Goal: Task Accomplishment & Management: Manage account settings

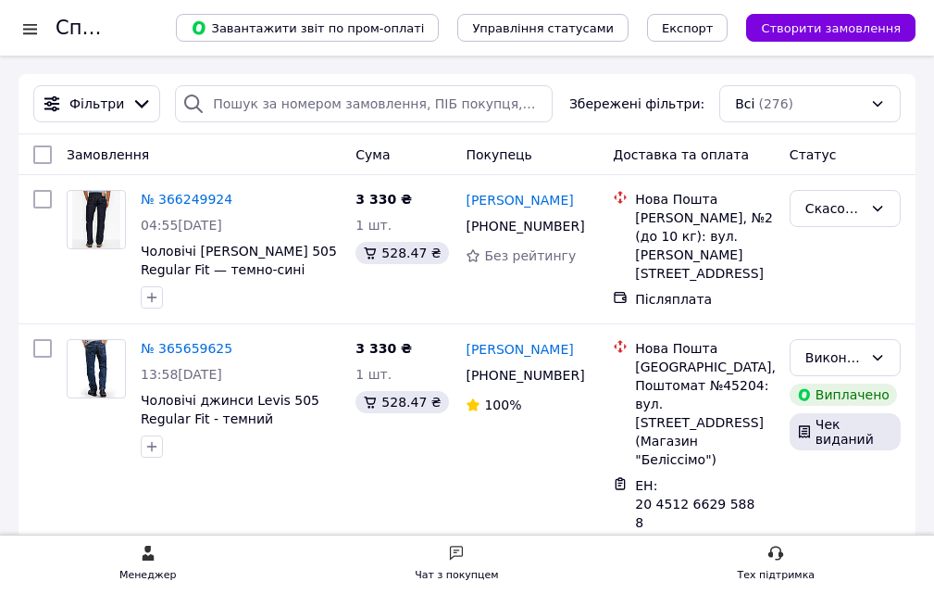
click at [33, 28] on div at bounding box center [30, 28] width 23 height 19
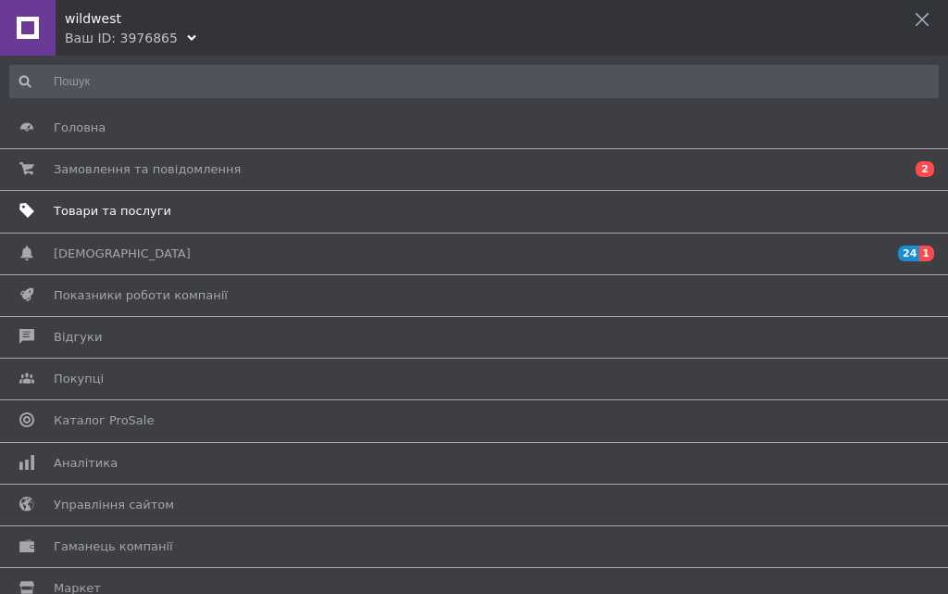
click at [78, 214] on span "Товари та послуги" at bounding box center [113, 211] width 118 height 17
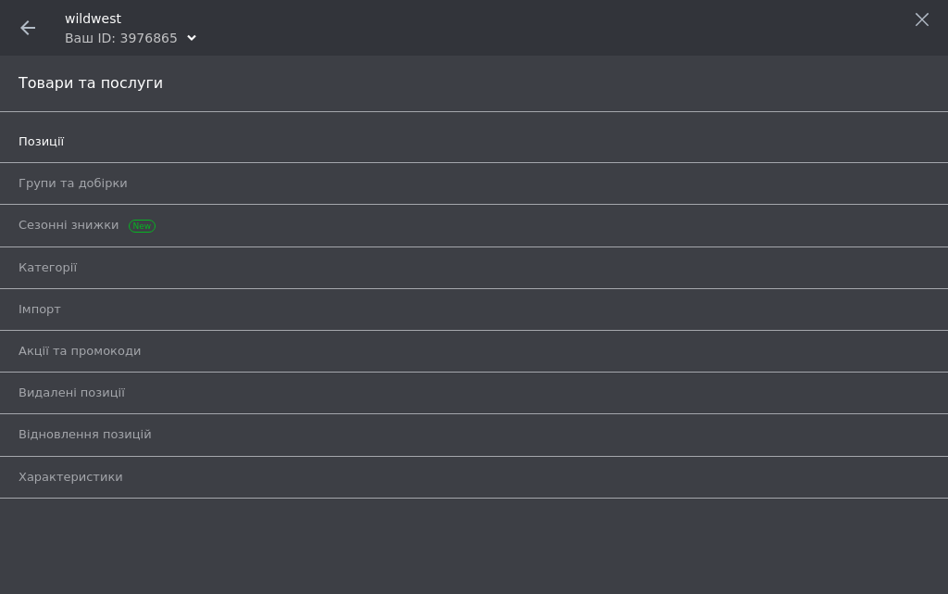
click at [47, 144] on span "Позиції" at bounding box center [41, 141] width 45 height 17
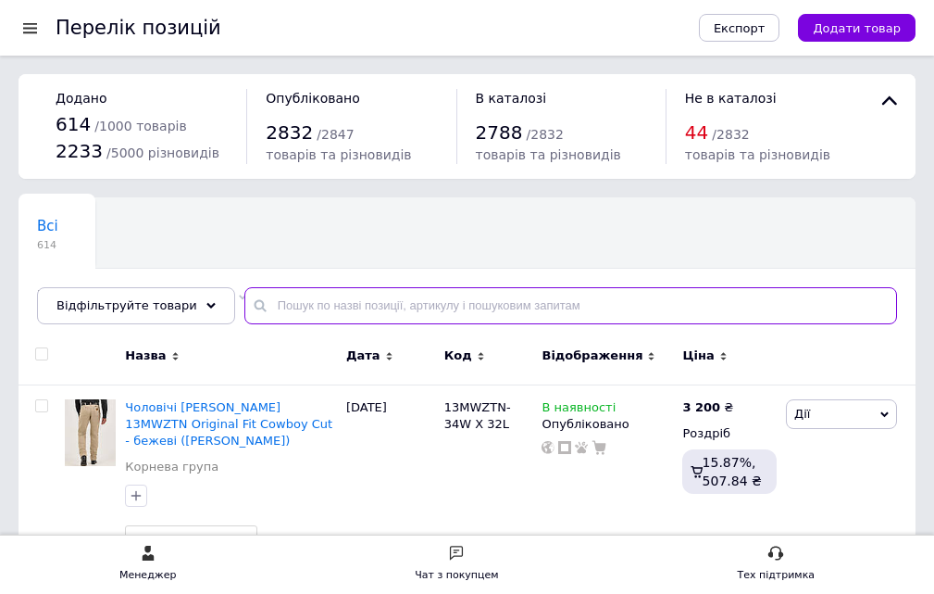
click at [279, 316] on input "text" at bounding box center [571, 305] width 653 height 37
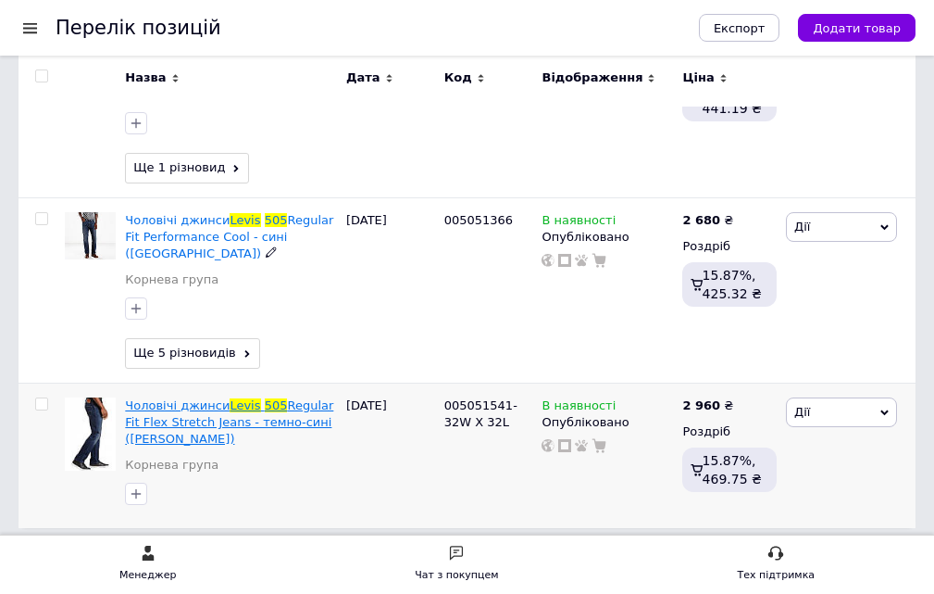
scroll to position [3409, 0]
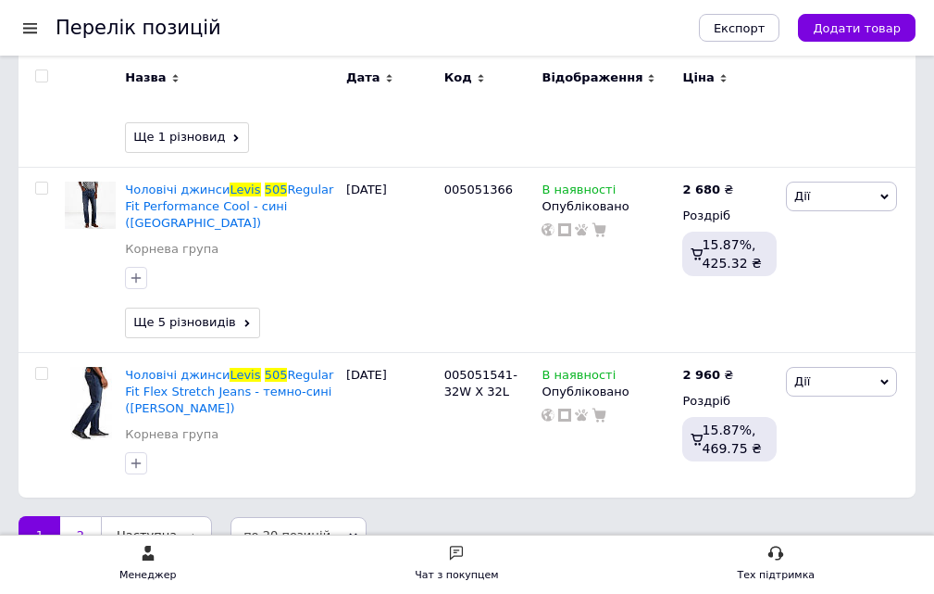
type input "джинсы levis 505"
click at [82, 516] on link "2" at bounding box center [80, 535] width 41 height 39
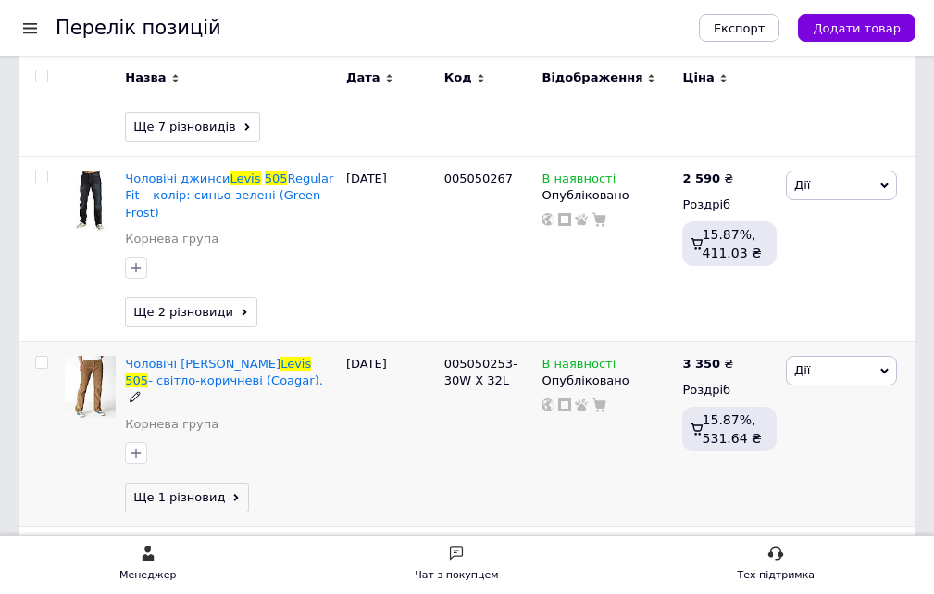
scroll to position [1775, 0]
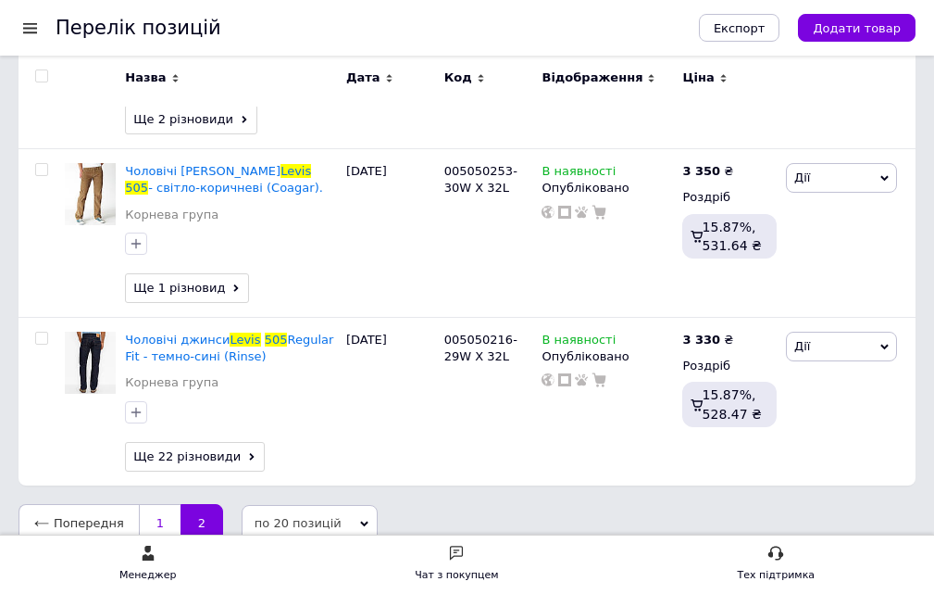
click at [157, 504] on link "1" at bounding box center [160, 523] width 42 height 39
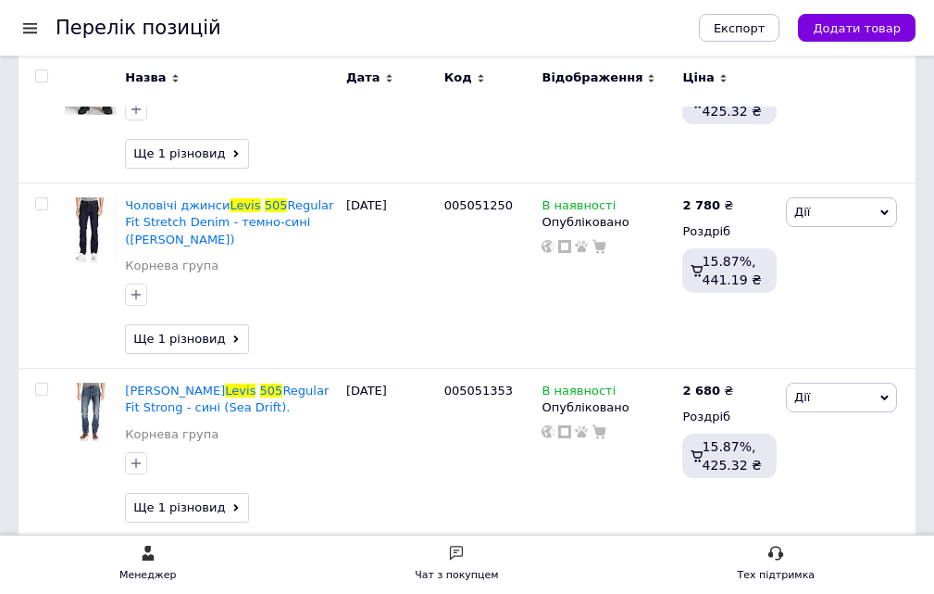
scroll to position [3334, 0]
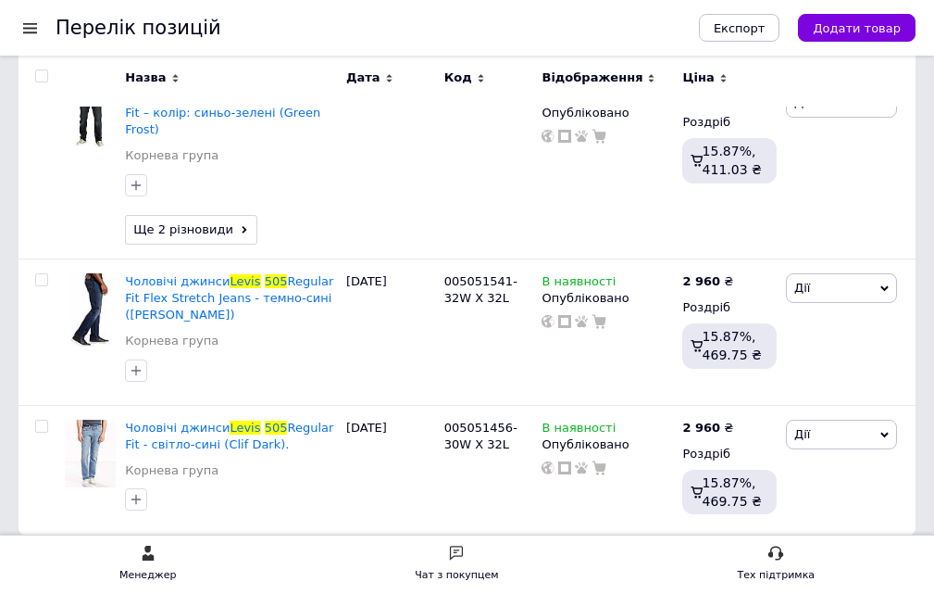
click at [84, 554] on link "2" at bounding box center [80, 573] width 41 height 39
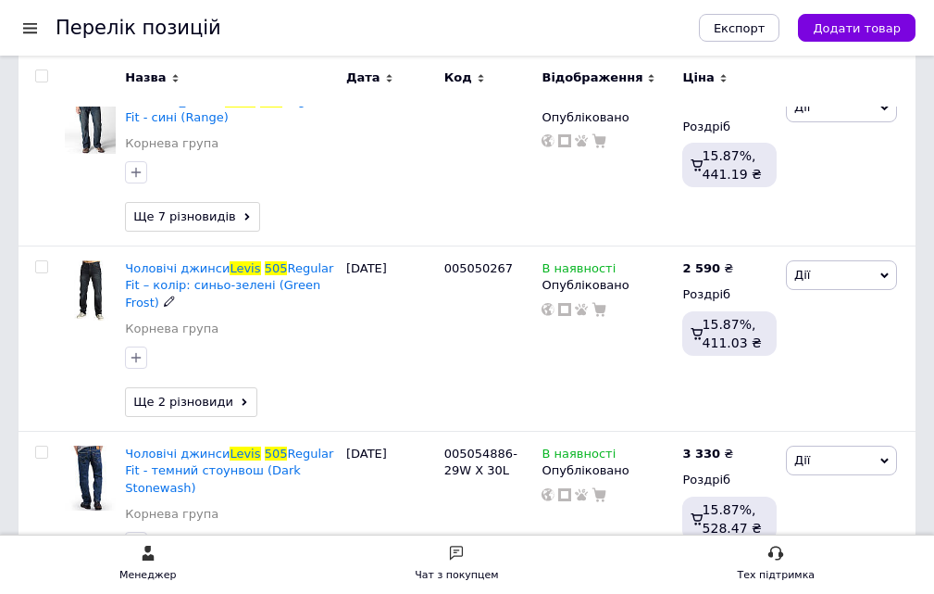
scroll to position [1498, 0]
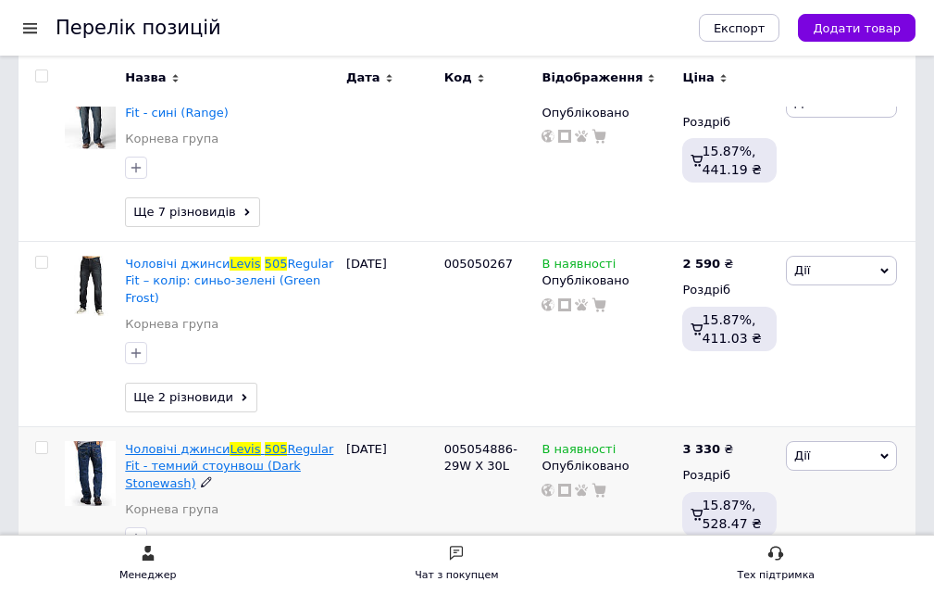
click at [193, 442] on span "Regular Fit - темний стоунвош (Dark Stonewash)" at bounding box center [229, 465] width 208 height 47
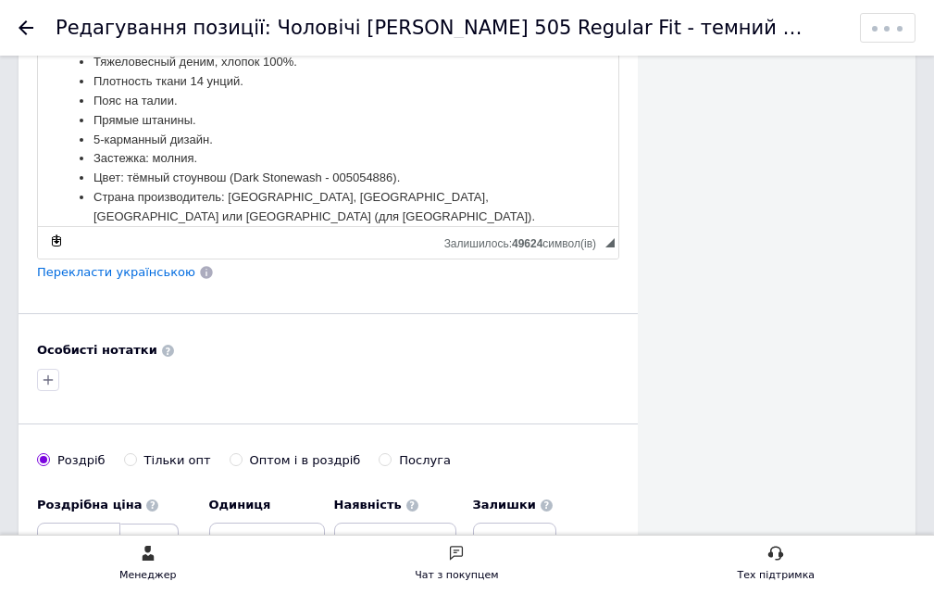
scroll to position [1019, 0]
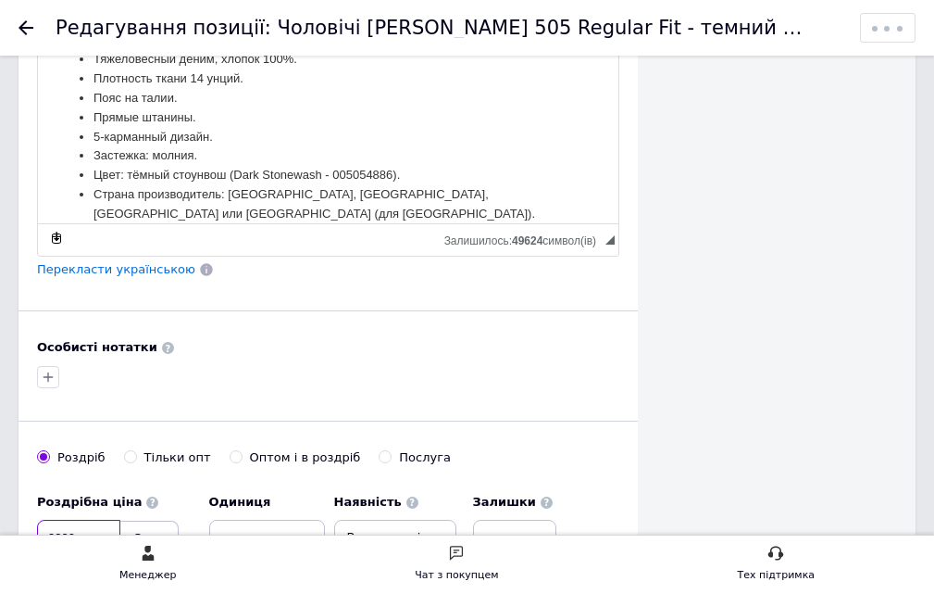
click at [74, 523] on input "3330" at bounding box center [78, 538] width 83 height 37
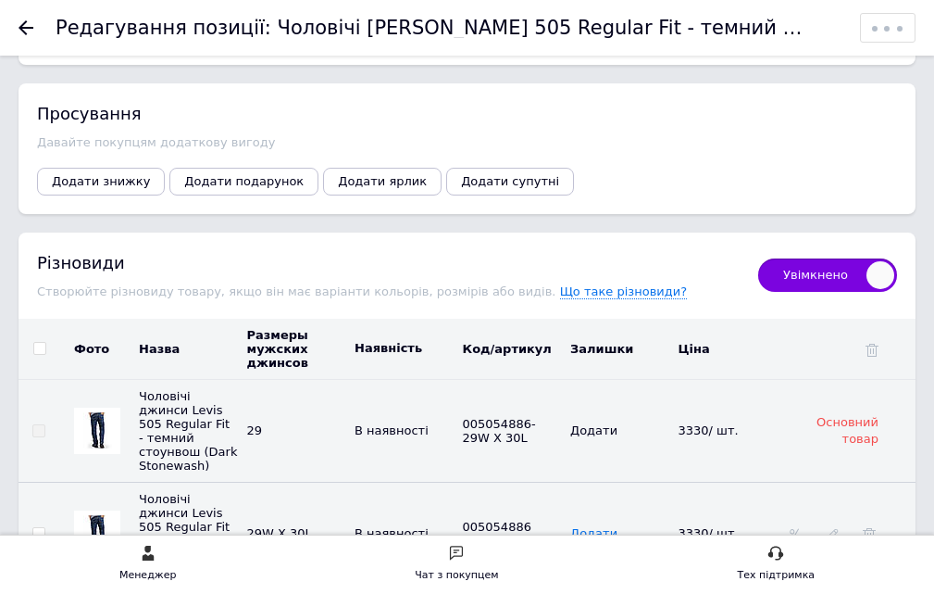
scroll to position [3242, 0]
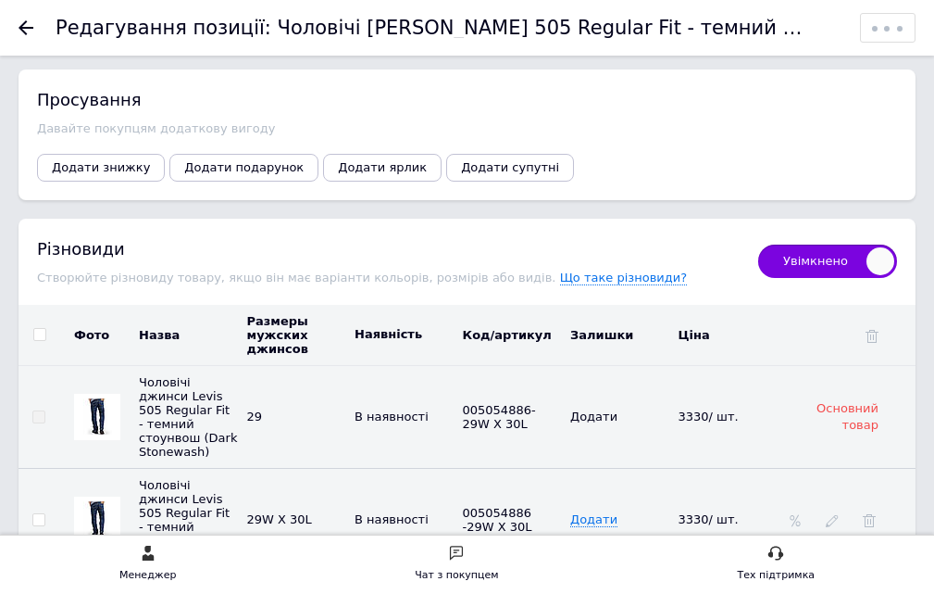
type input "3270"
click at [36, 329] on input "checkbox" at bounding box center [39, 335] width 12 height 12
checkbox input "true"
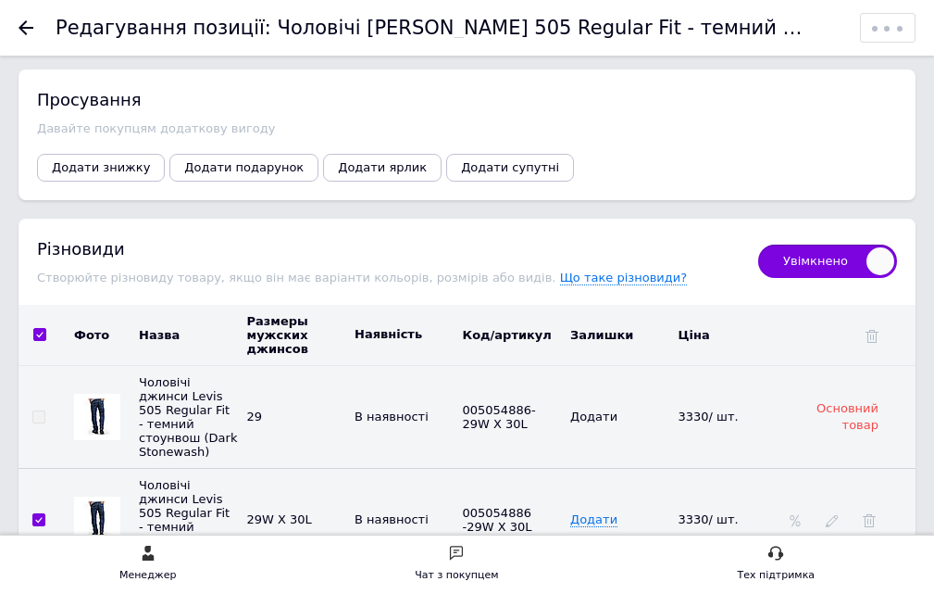
checkbox input "true"
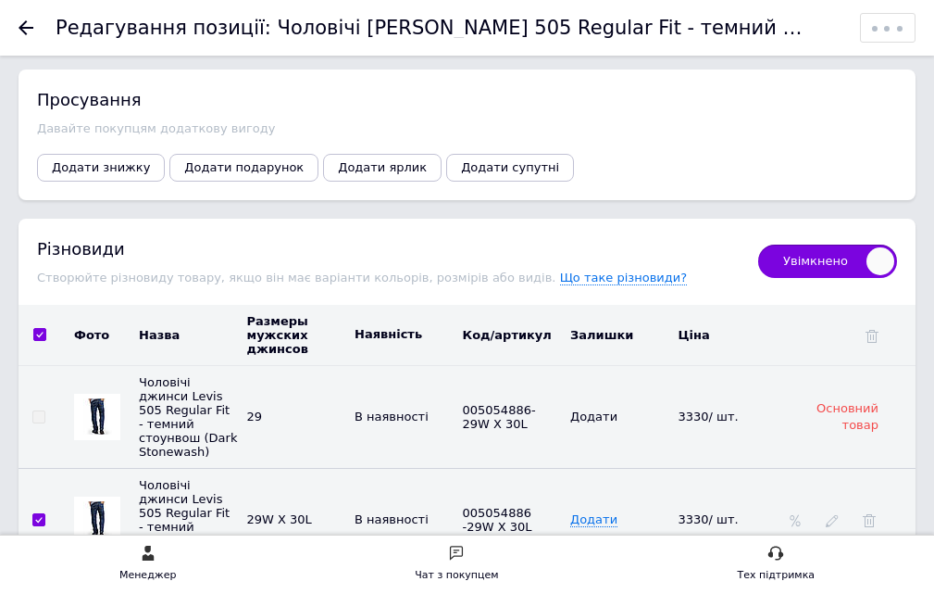
checkbox input "true"
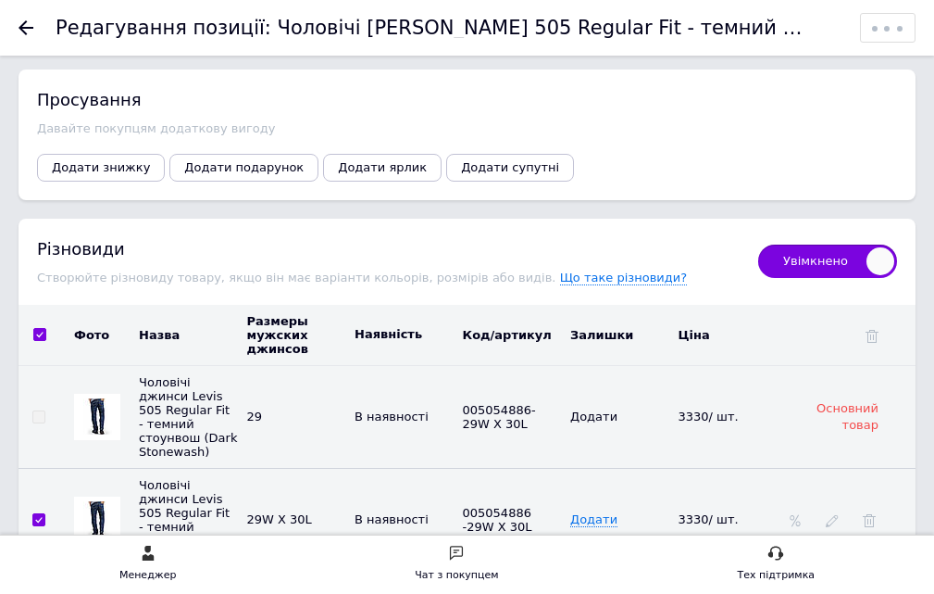
checkbox input "true"
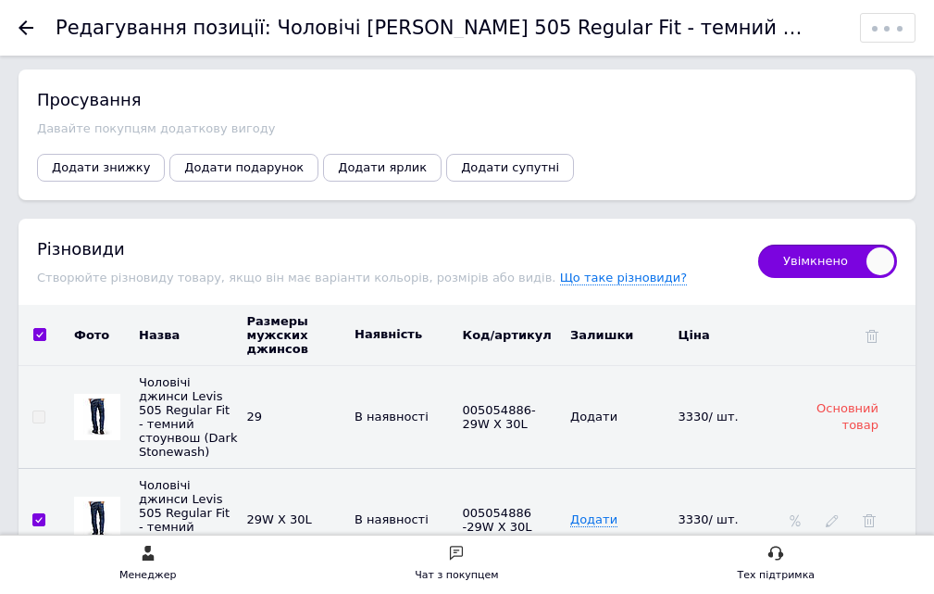
checkbox input "true"
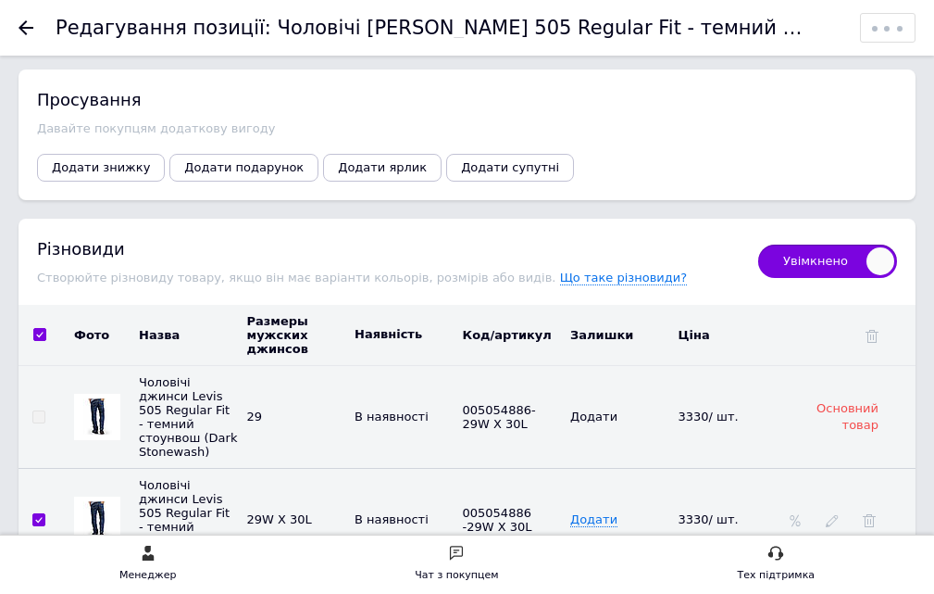
checkbox input "true"
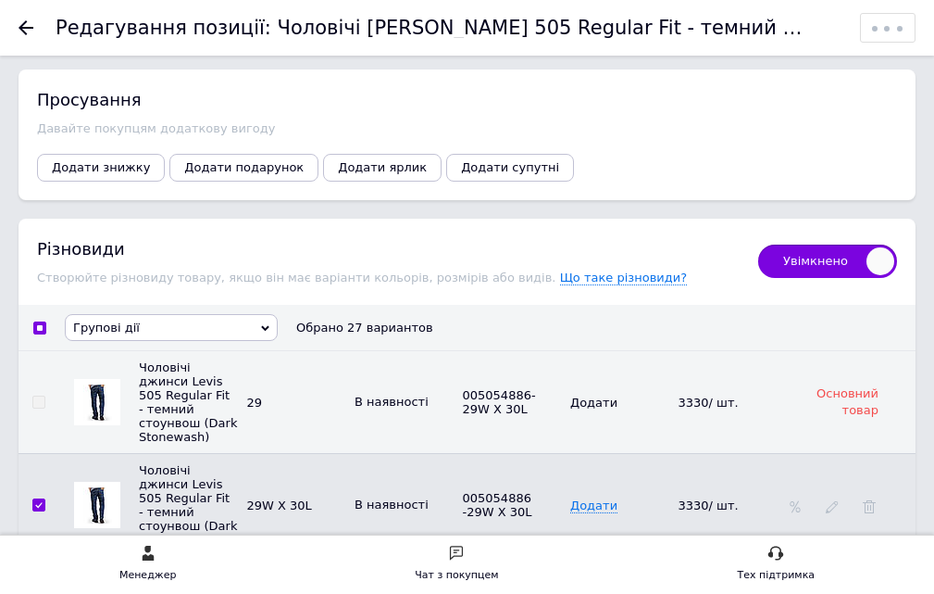
click at [139, 314] on span "Групові дії" at bounding box center [171, 327] width 213 height 27
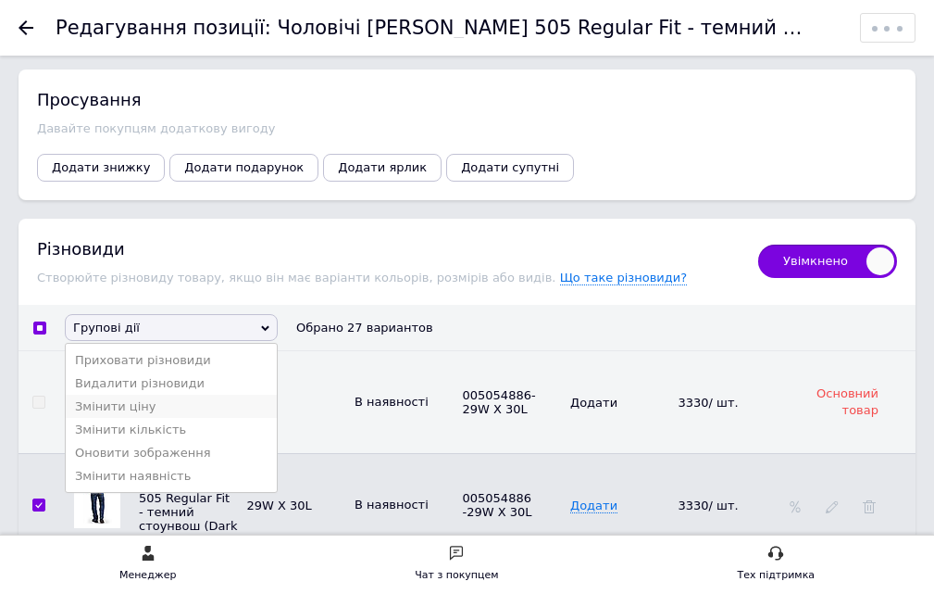
click at [139, 395] on li "Змінити ціну" at bounding box center [171, 406] width 211 height 23
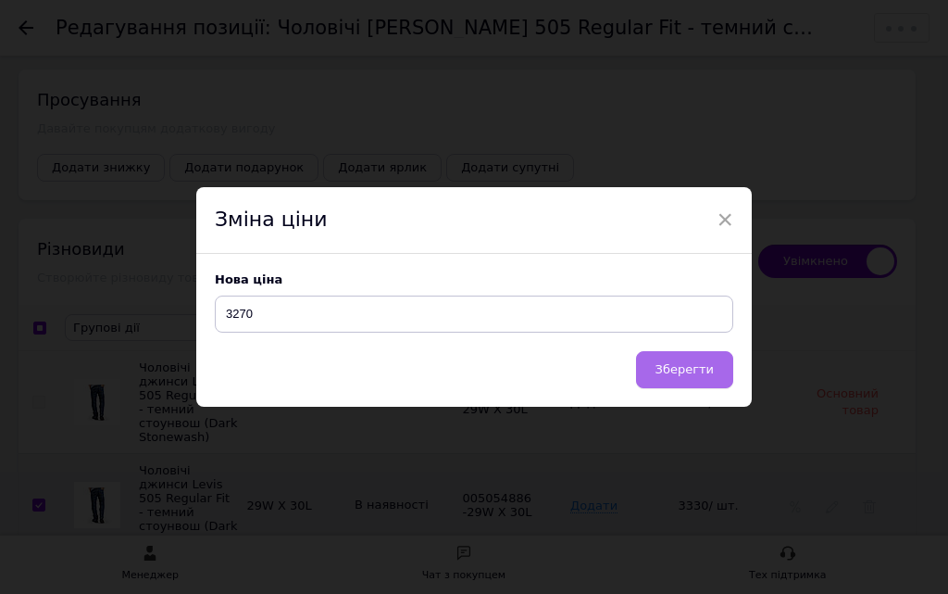
type input "3270"
click at [683, 369] on span "Зберегти" at bounding box center [685, 369] width 58 height 14
checkbox input "false"
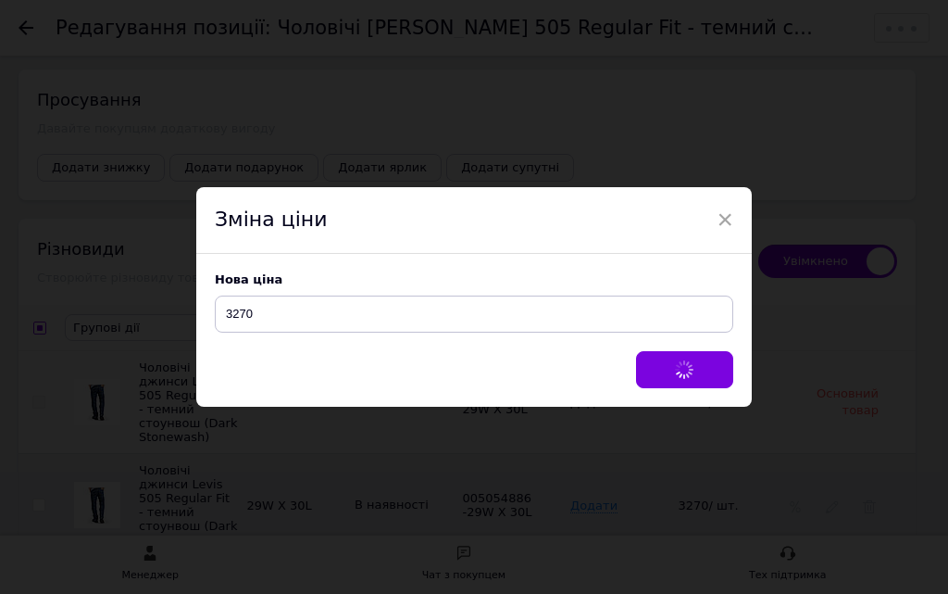
checkbox input "false"
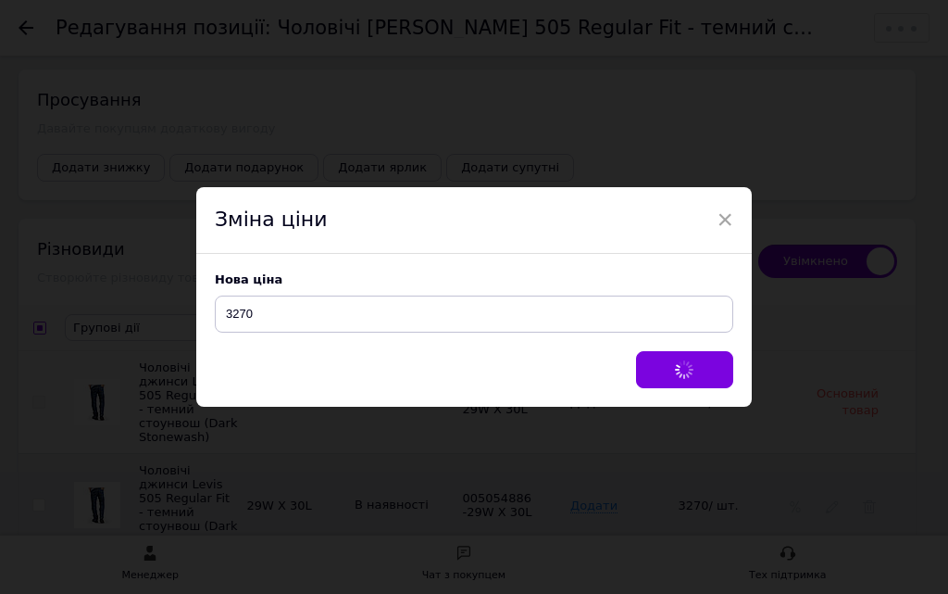
checkbox input "false"
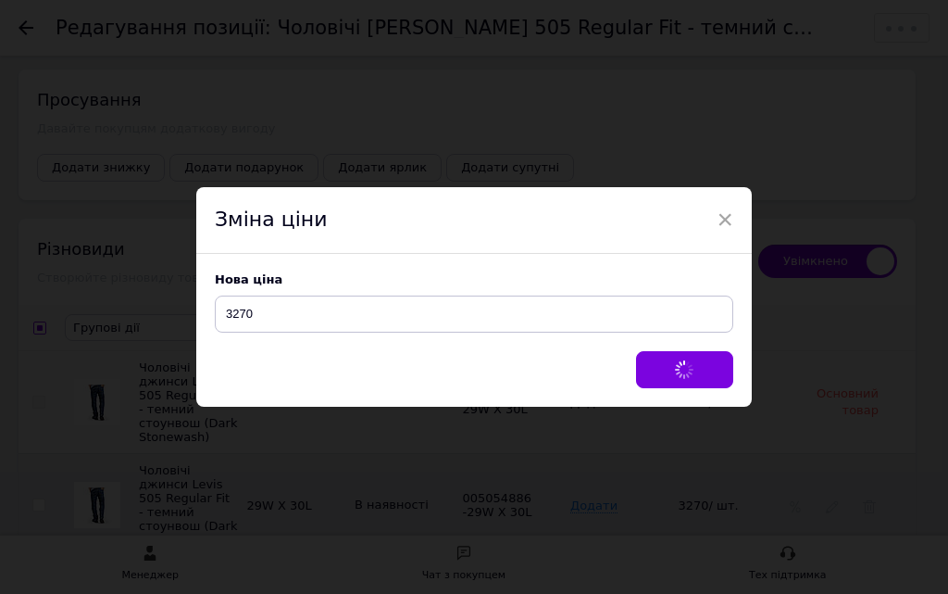
checkbox input "false"
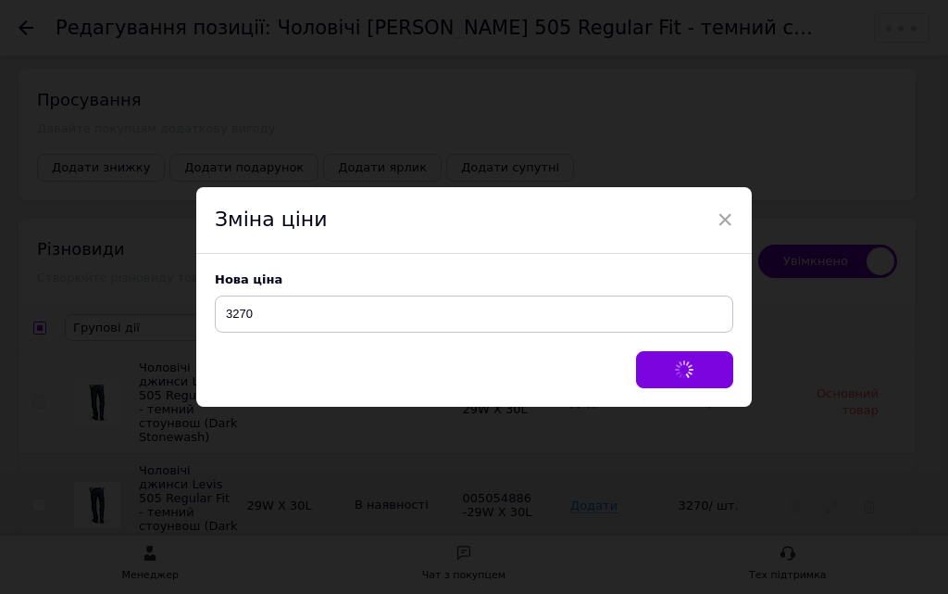
checkbox input "false"
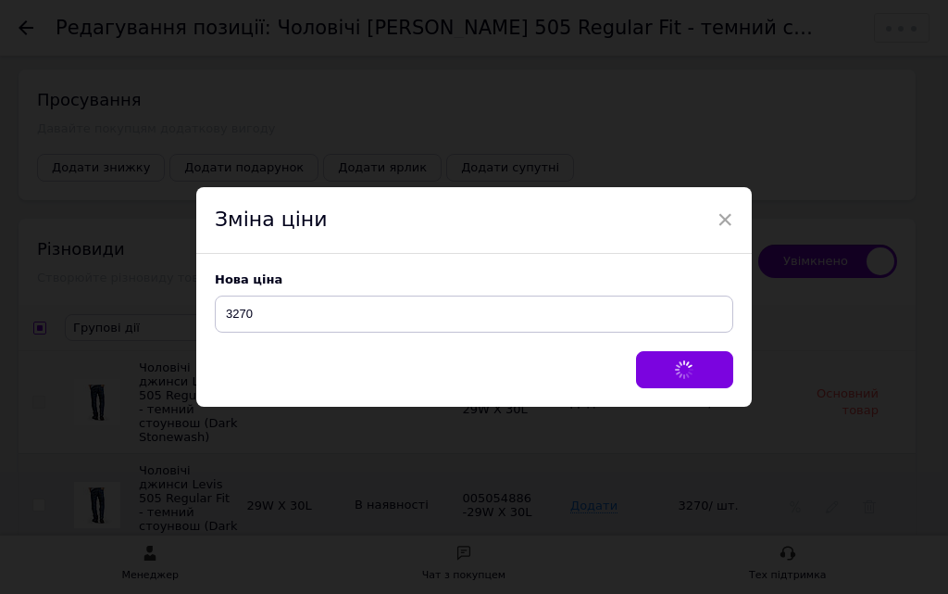
checkbox input "false"
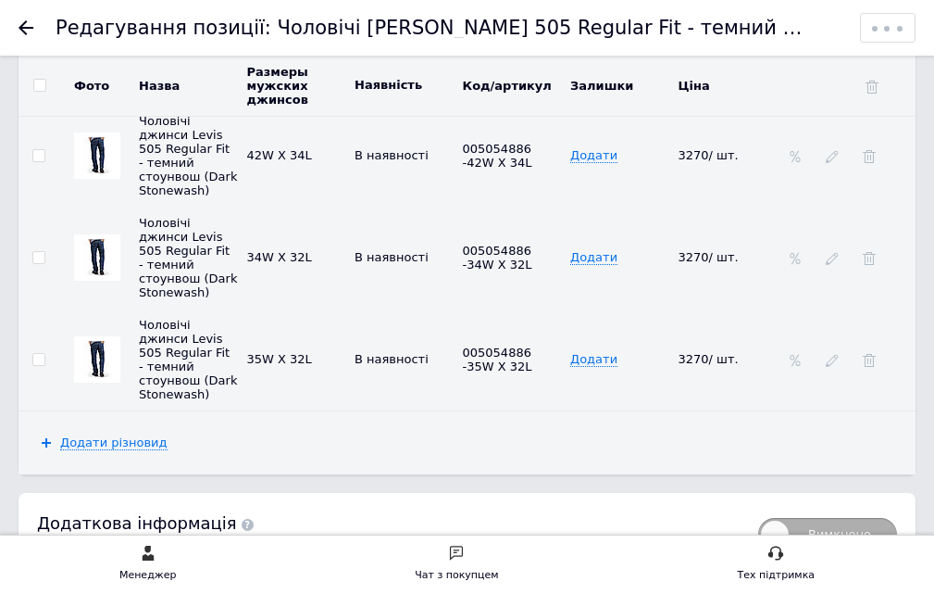
scroll to position [6072, 0]
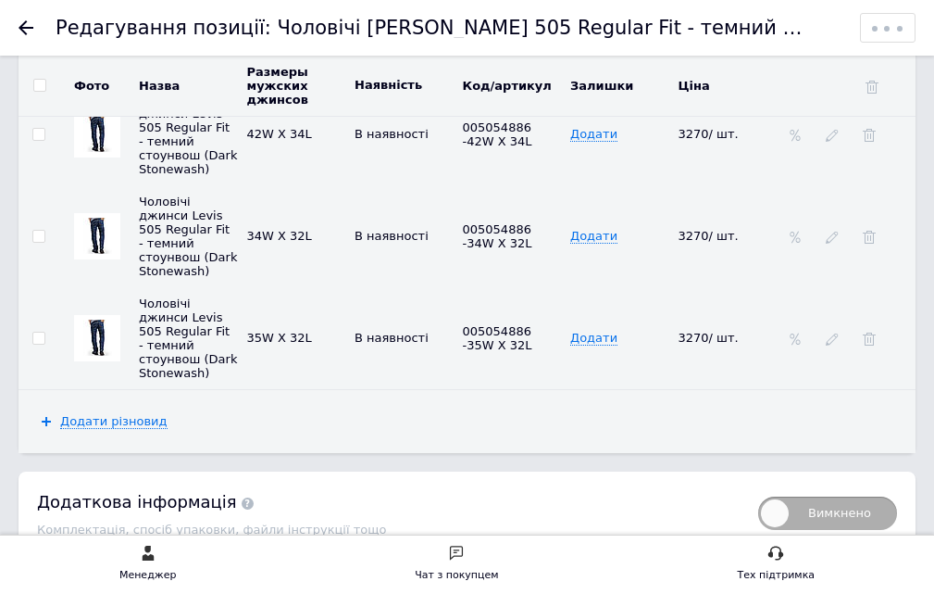
click at [76, 585] on span "Зберегти зміни" at bounding box center [86, 592] width 97 height 14
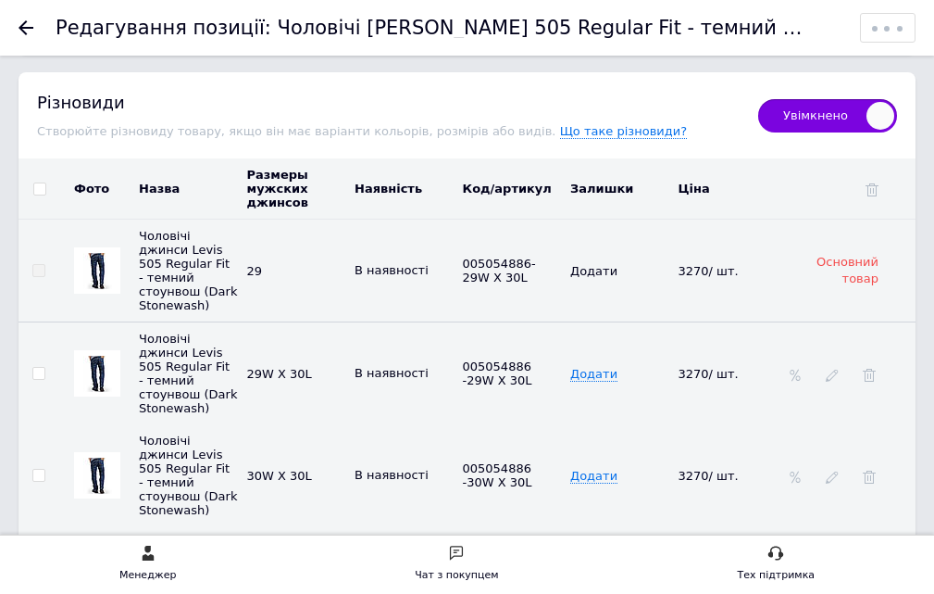
scroll to position [3432, 0]
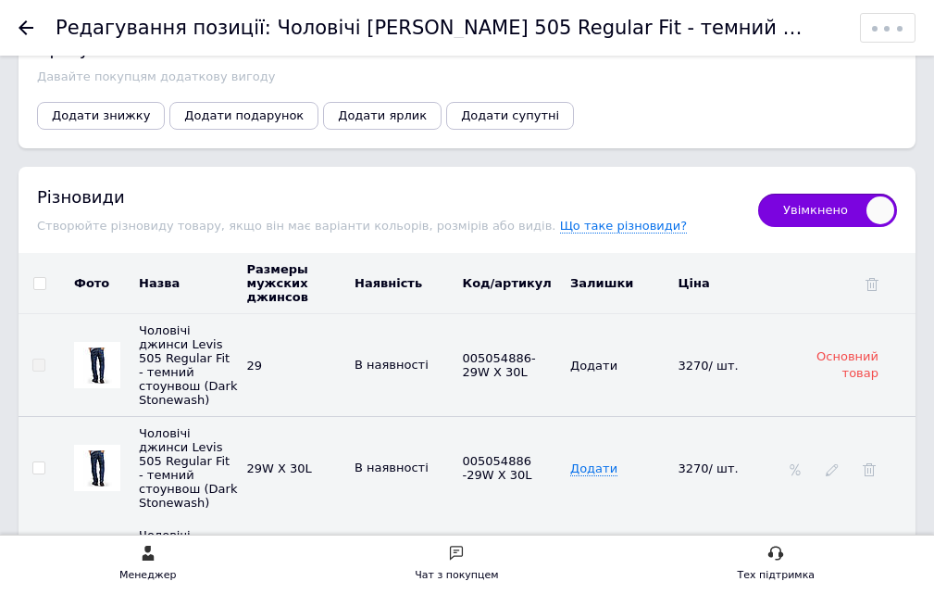
click at [30, 24] on icon at bounding box center [26, 27] width 15 height 15
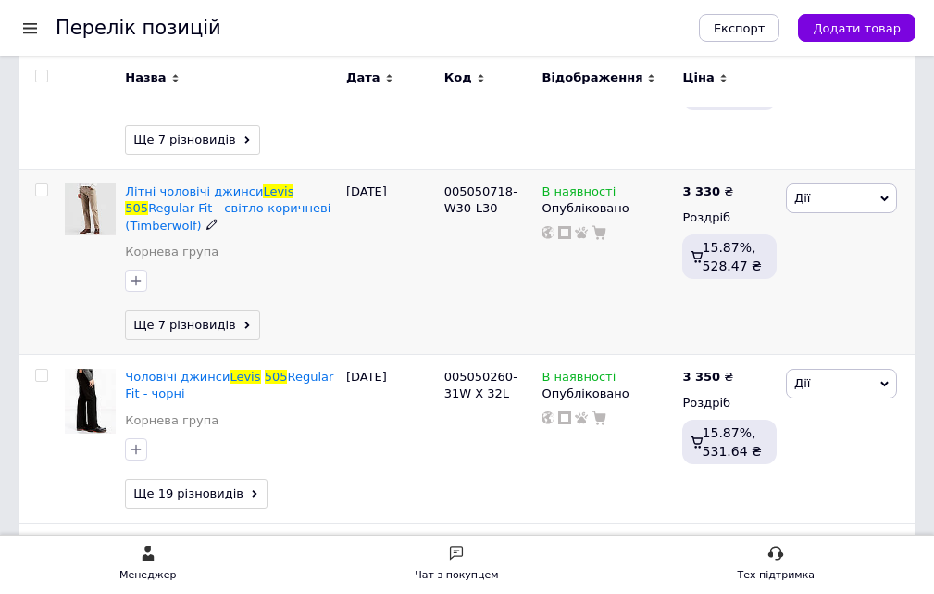
scroll to position [1667, 0]
